Goal: Transaction & Acquisition: Purchase product/service

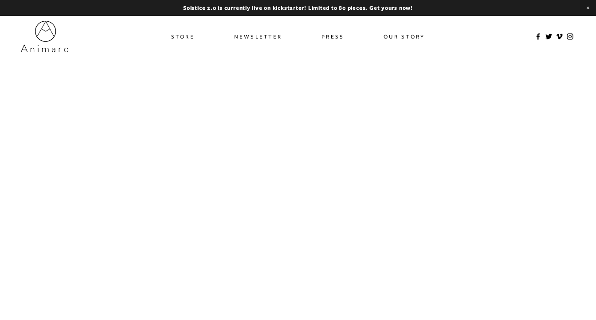
click at [180, 38] on link "Store" at bounding box center [182, 36] width 23 height 13
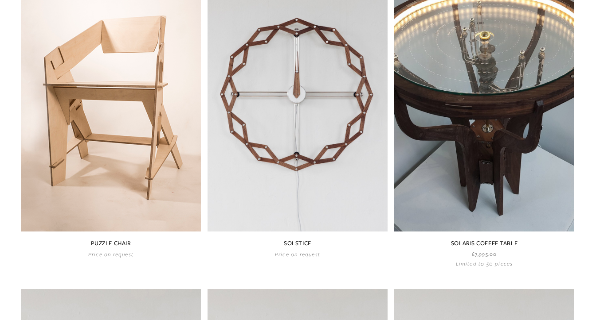
scroll to position [475, 0]
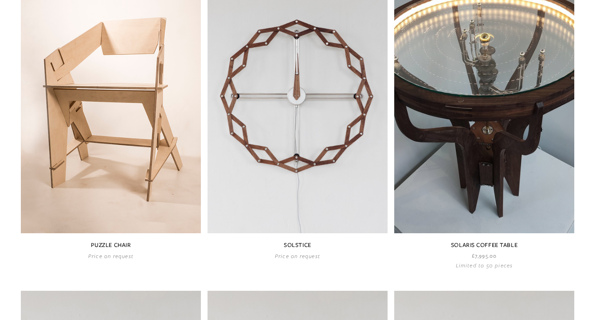
click at [259, 129] on link at bounding box center [297, 112] width 180 height 296
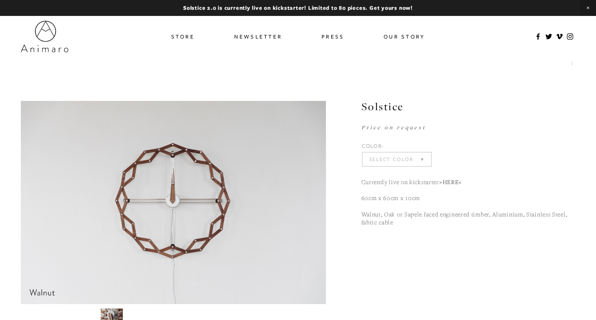
click at [371, 161] on select "Select Color Walnut Sapele Oak" at bounding box center [397, 159] width 68 height 13
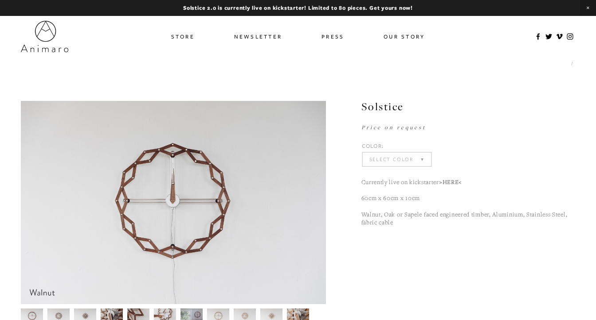
click at [363, 153] on select "Select Color Walnut (Sold Out) Sapele (Sold Out) Oak (Sold Out)" at bounding box center [397, 159] width 68 height 13
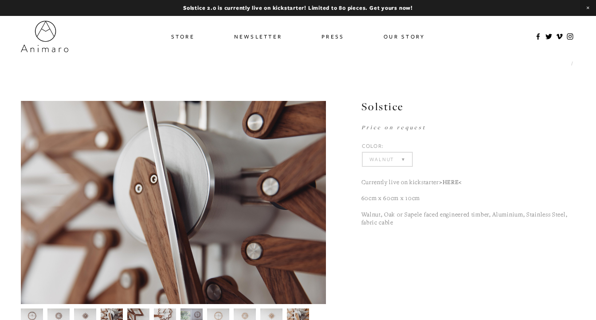
click at [377, 159] on select "Select Color Walnut Sapele Oak" at bounding box center [387, 159] width 49 height 13
click at [363, 153] on select "Select Color Walnut (Sold Out) Sapele (Sold Out) Oak (Sold Out)" at bounding box center [387, 159] width 49 height 13
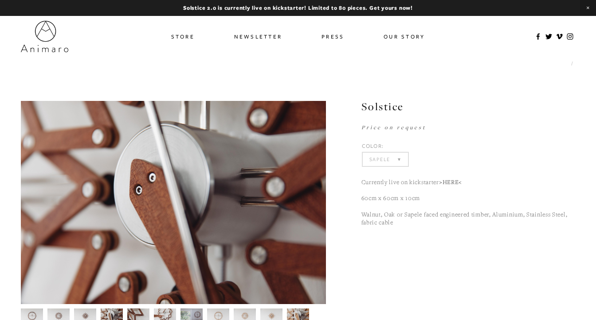
click at [383, 163] on select "Select Color Walnut Sapele Oak" at bounding box center [385, 159] width 45 height 13
select select "Oak"
click at [363, 153] on select "Select Color Walnut (Sold Out) Sapele (Sold Out) Oak (Sold Out)" at bounding box center [385, 159] width 45 height 13
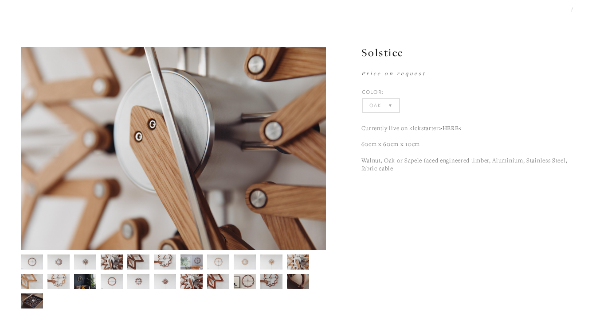
scroll to position [56, 0]
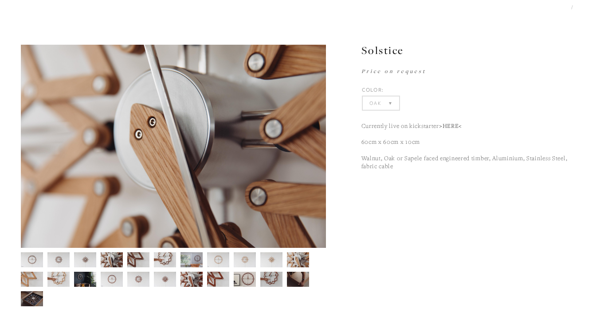
click at [450, 126] on link ">HERE<" at bounding box center [450, 126] width 23 height 8
